Goal: Find specific page/section: Find specific page/section

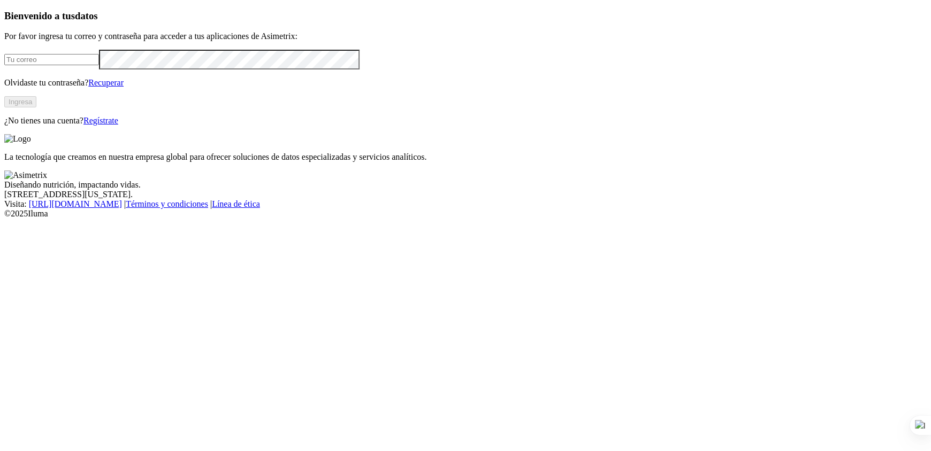
type input "[EMAIL_ADDRESS][PERSON_NAME][DOMAIN_NAME]"
click at [36, 108] on button "Ingresa" at bounding box center [20, 101] width 32 height 11
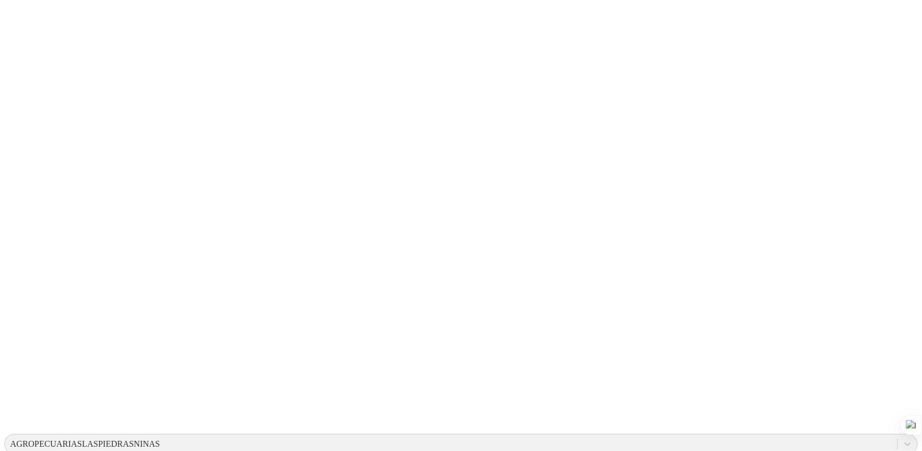
scroll to position [114, 0]
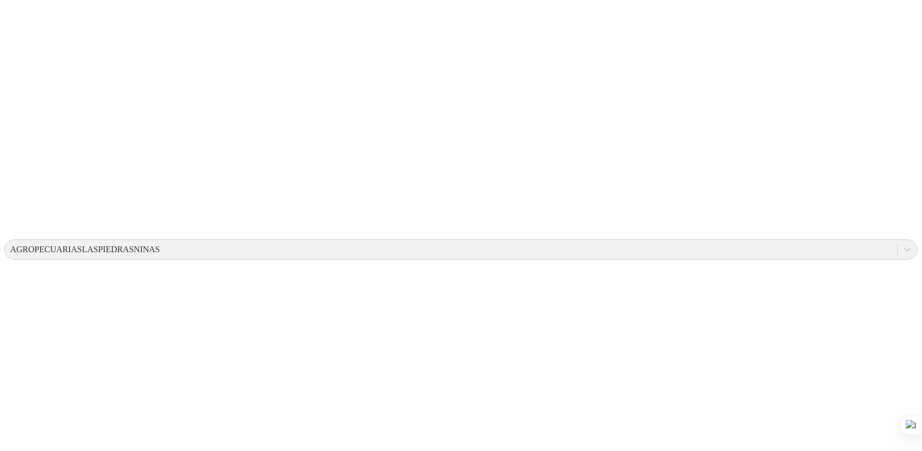
scroll to position [214, 0]
